Goal: Information Seeking & Learning: Learn about a topic

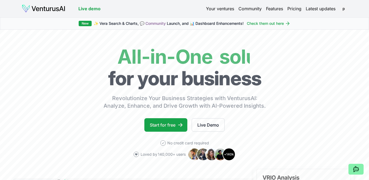
click at [206, 10] on link "Your ventures" at bounding box center [220, 8] width 28 height 6
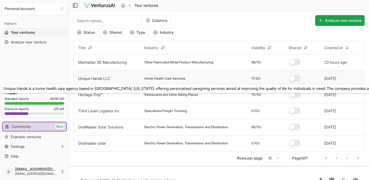
click at [110, 81] on link "Unique Hands LLC" at bounding box center [94, 78] width 32 height 5
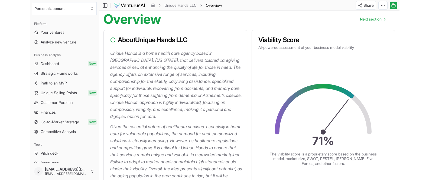
scroll to position [54, 0]
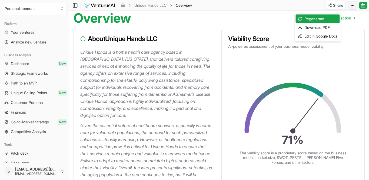
click at [348, 7] on html "We value your privacy We use cookies to enhance your browsing experience, serve…" at bounding box center [184, 36] width 369 height 180
click at [328, 30] on div "Download PDF" at bounding box center [318, 27] width 44 height 9
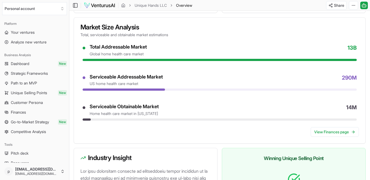
scroll to position [0, 0]
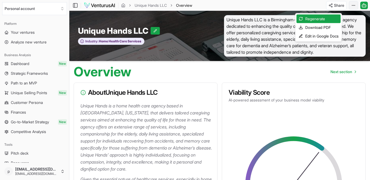
click at [349, 8] on html "We value your privacy We use cookies to enhance your browsing experience, serve…" at bounding box center [185, 90] width 370 height 180
click at [331, 30] on div "Download PDF" at bounding box center [318, 27] width 44 height 9
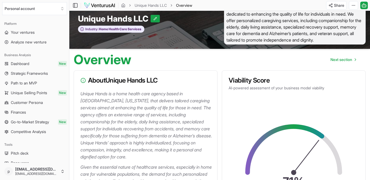
scroll to position [14, 0]
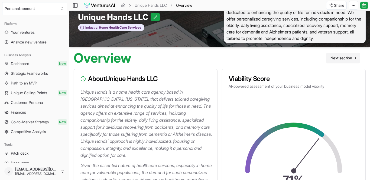
click at [330, 61] on span "Next section" at bounding box center [341, 57] width 22 height 5
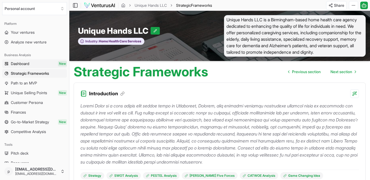
click at [29, 67] on span "Dashboard" at bounding box center [20, 63] width 18 height 5
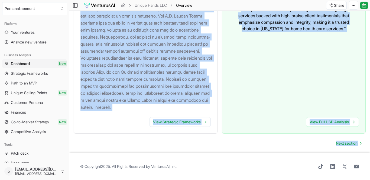
scroll to position [970, 0]
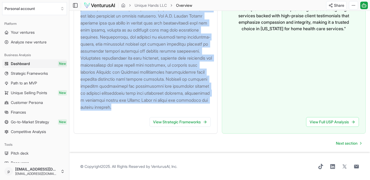
drag, startPoint x: 109, startPoint y: 46, endPoint x: 199, endPoint y: 106, distance: 107.8
click at [199, 106] on div "Industry Insight View Strategic Frameworks" at bounding box center [146, 49] width 144 height 169
copy div "Industry Insight The home healthcare industry is experiencing growth motivated …"
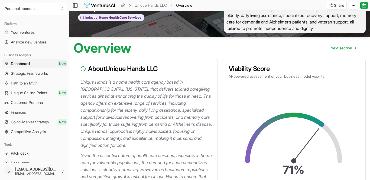
scroll to position [31, 0]
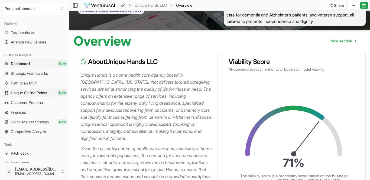
click at [53, 97] on link "Unique Selling Points New" at bounding box center [34, 93] width 65 height 9
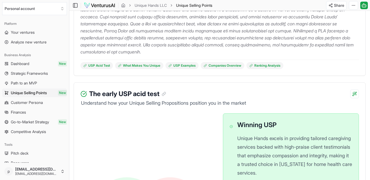
scroll to position [146, 0]
